Goal: Task Accomplishment & Management: Check status

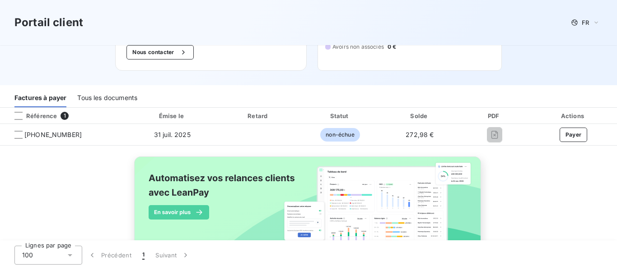
scroll to position [90, 0]
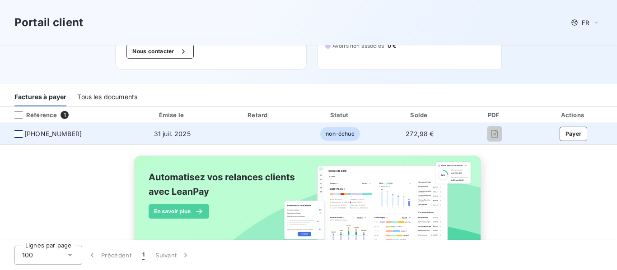
click at [18, 136] on div at bounding box center [18, 134] width 8 height 8
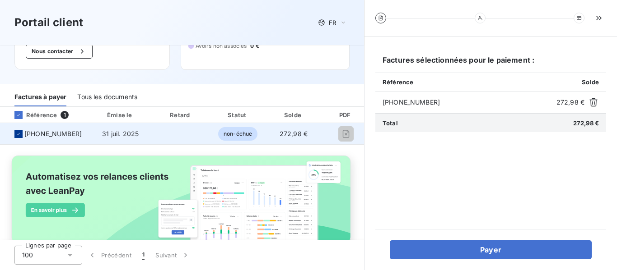
click at [20, 134] on icon at bounding box center [18, 133] width 5 height 5
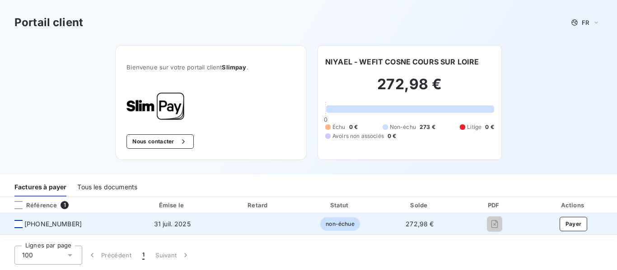
click at [51, 202] on div "Référence" at bounding box center [32, 205] width 50 height 8
click at [339, 225] on span "non-échue" at bounding box center [339, 225] width 39 height 14
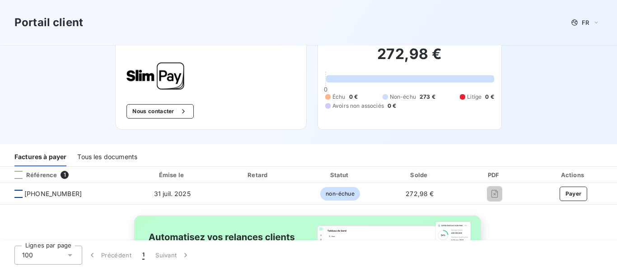
scroll to position [116, 0]
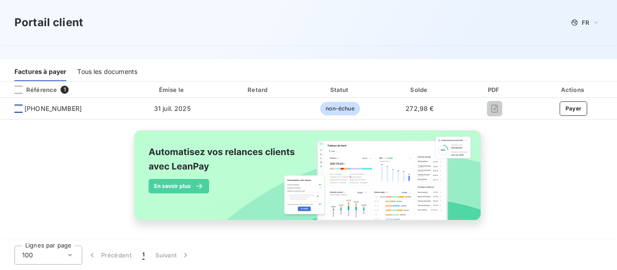
click at [376, 190] on img at bounding box center [308, 180] width 365 height 111
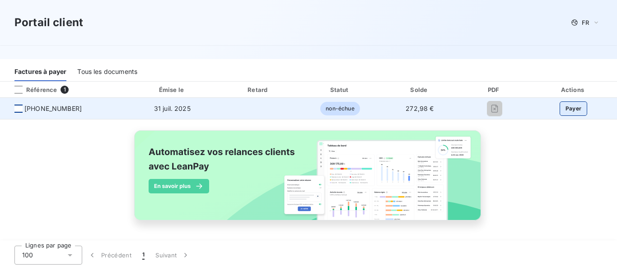
click at [569, 109] on button "Payer" at bounding box center [573, 109] width 28 height 14
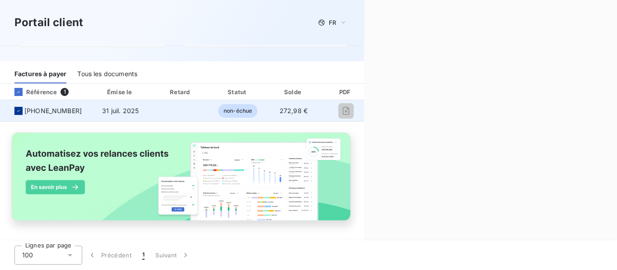
scroll to position [115, 0]
